Goal: Transaction & Acquisition: Purchase product/service

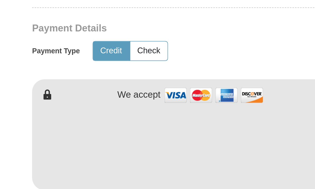
scroll to position [163, 0]
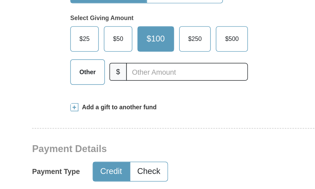
click at [94, 35] on span "$25" at bounding box center [99, 39] width 11 height 8
click at [0, 0] on input "$25" at bounding box center [0, 0] width 0 height 0
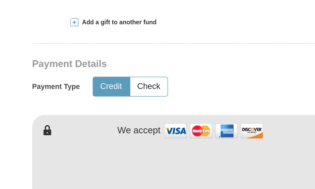
click at [103, 103] on button "Credit" at bounding box center [112, 108] width 19 height 10
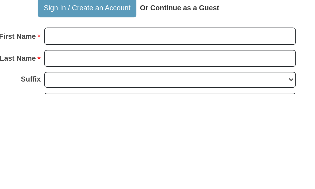
scroll to position [232, 0]
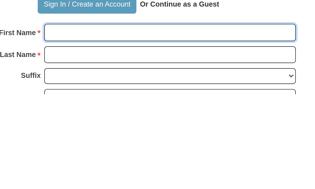
click at [113, 152] on input "First Name *" at bounding box center [178, 156] width 130 height 9
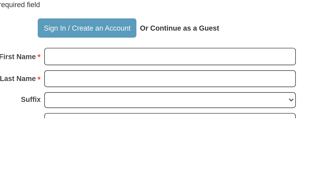
click at [109, 137] on button "Sign In / Create an Account" at bounding box center [134, 142] width 51 height 10
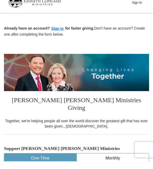
click at [58, 33] on button "Sign in" at bounding box center [58, 36] width 16 height 6
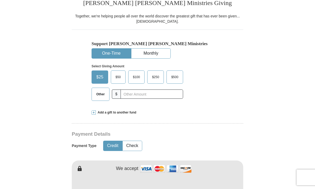
scroll to position [124, 0]
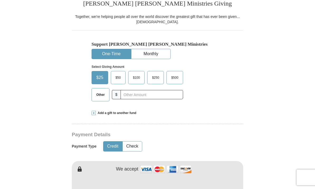
click at [100, 81] on span "$25" at bounding box center [100, 78] width 12 height 8
click at [0, 0] on input "$25" at bounding box center [0, 0] width 0 height 0
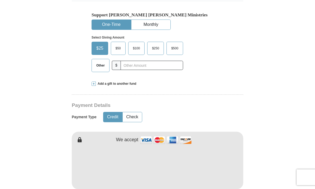
scroll to position [157, 0]
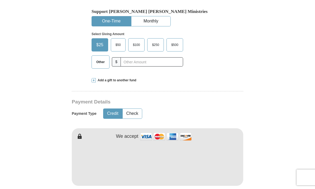
click at [107, 117] on button "Credit" at bounding box center [112, 114] width 19 height 10
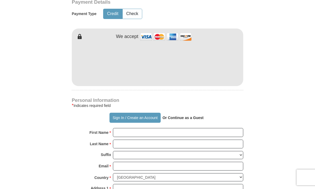
scroll to position [256, 0]
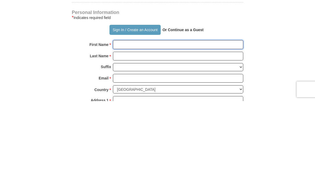
click at [134, 128] on input "First Name *" at bounding box center [178, 132] width 130 height 9
type input "Mercedes"
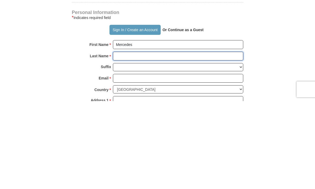
click at [141, 140] on input "Last Name *" at bounding box center [178, 144] width 130 height 9
type input "Robinson"
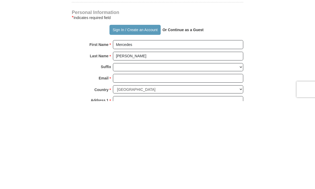
scroll to position [344, 0]
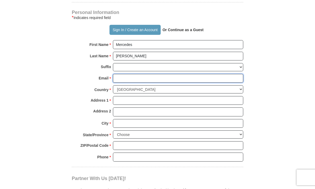
type input "."
type input "mercyapril@gmail.com"
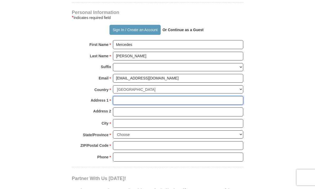
click at [142, 97] on input "Address 1 *" at bounding box center [178, 100] width 130 height 9
type input "1100 Sawmill Pass Ct"
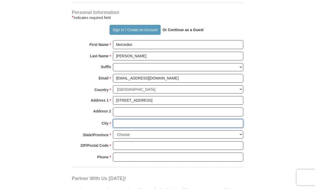
type input "Fort Worth"
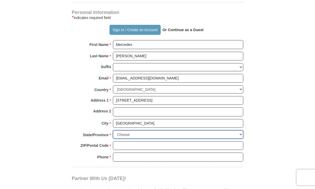
select select "TX"
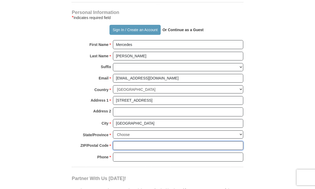
type input "76052-4848"
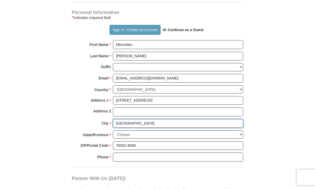
click at [143, 119] on input "Fort Worth" at bounding box center [178, 123] width 130 height 9
click at [146, 124] on input "Fort Worth" at bounding box center [178, 123] width 130 height 9
click at [138, 122] on input "Fort Worth" at bounding box center [178, 123] width 130 height 9
click at [132, 122] on input "Fort Worth" at bounding box center [178, 123] width 130 height 9
type input "F"
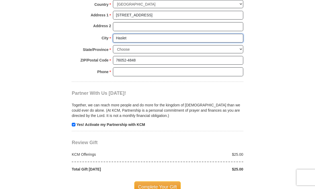
scroll to position [431, 0]
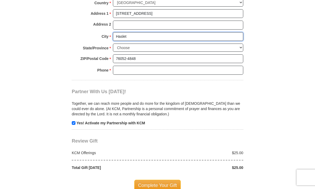
type input "Haslet"
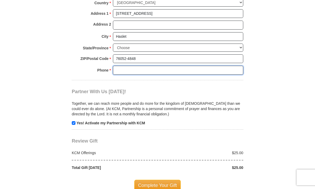
click at [133, 66] on input "Phone * *" at bounding box center [178, 70] width 130 height 9
type input "7606726465"
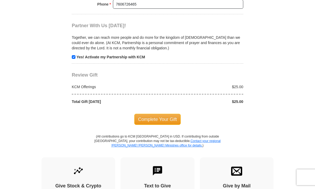
scroll to position [497, 0]
click at [175, 118] on span "Complete Your Gift" at bounding box center [157, 118] width 47 height 11
